Goal: Find specific page/section: Find specific page/section

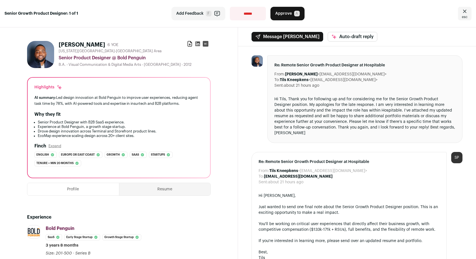
click at [92, 191] on button "Profile" at bounding box center [73, 189] width 92 height 12
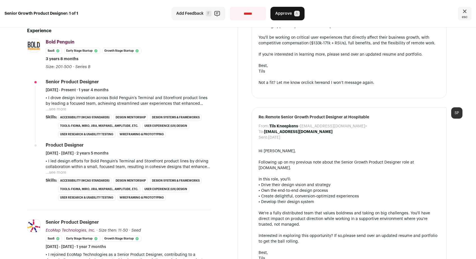
scroll to position [134, 0]
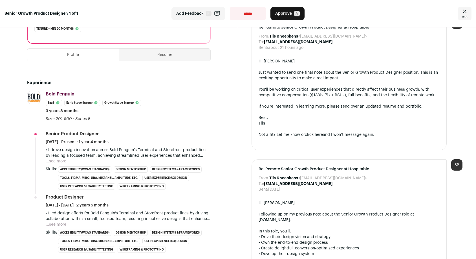
click at [162, 61] on button "Resume" at bounding box center [164, 55] width 91 height 12
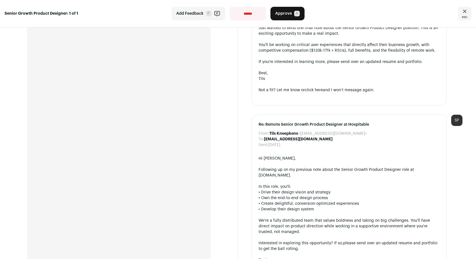
scroll to position [181, 0]
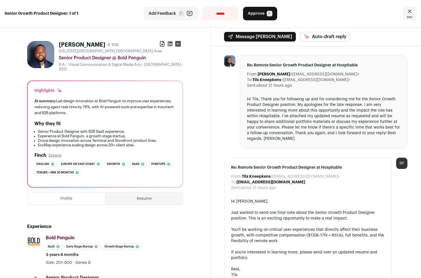
click at [134, 204] on button "Resume" at bounding box center [143, 198] width 77 height 12
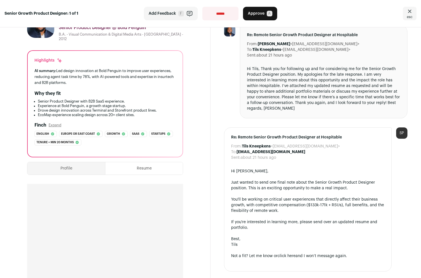
scroll to position [38, 0]
